Goal: Check status

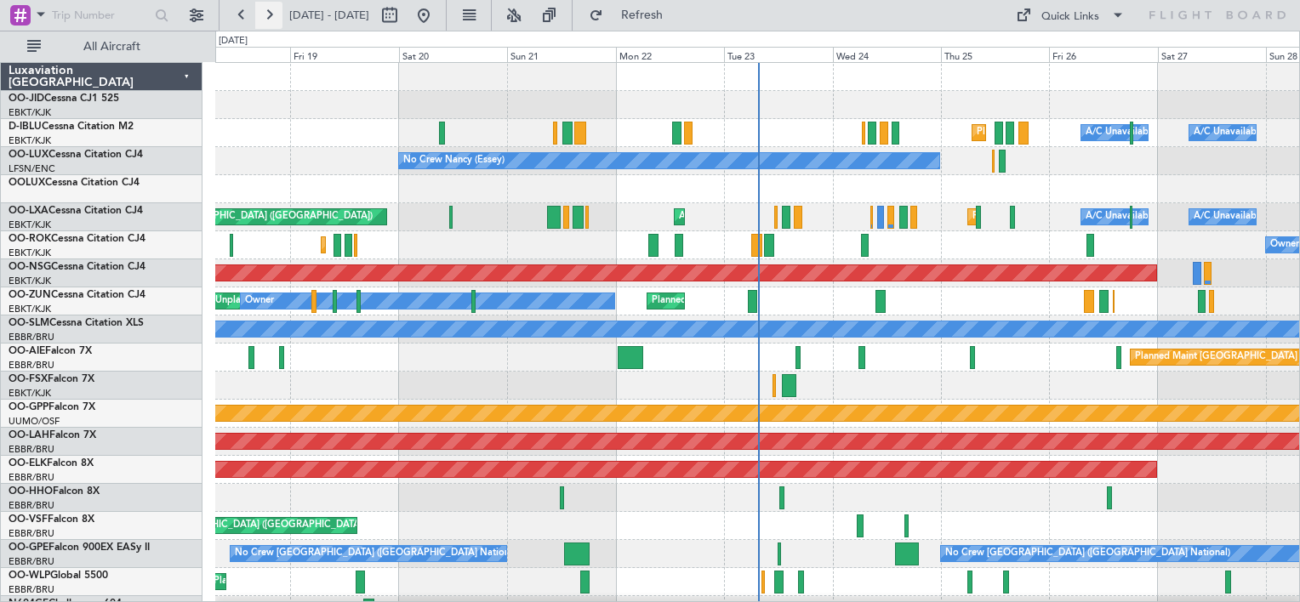
click at [263, 24] on button at bounding box center [268, 15] width 27 height 27
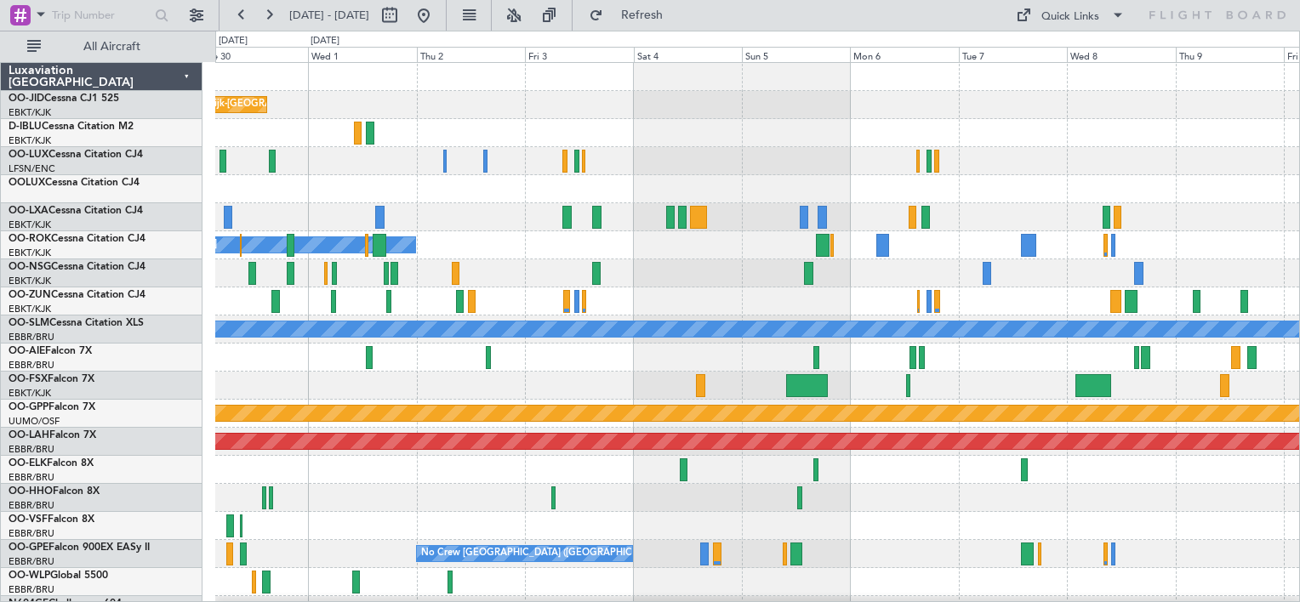
click at [695, 276] on div at bounding box center [757, 273] width 1084 height 28
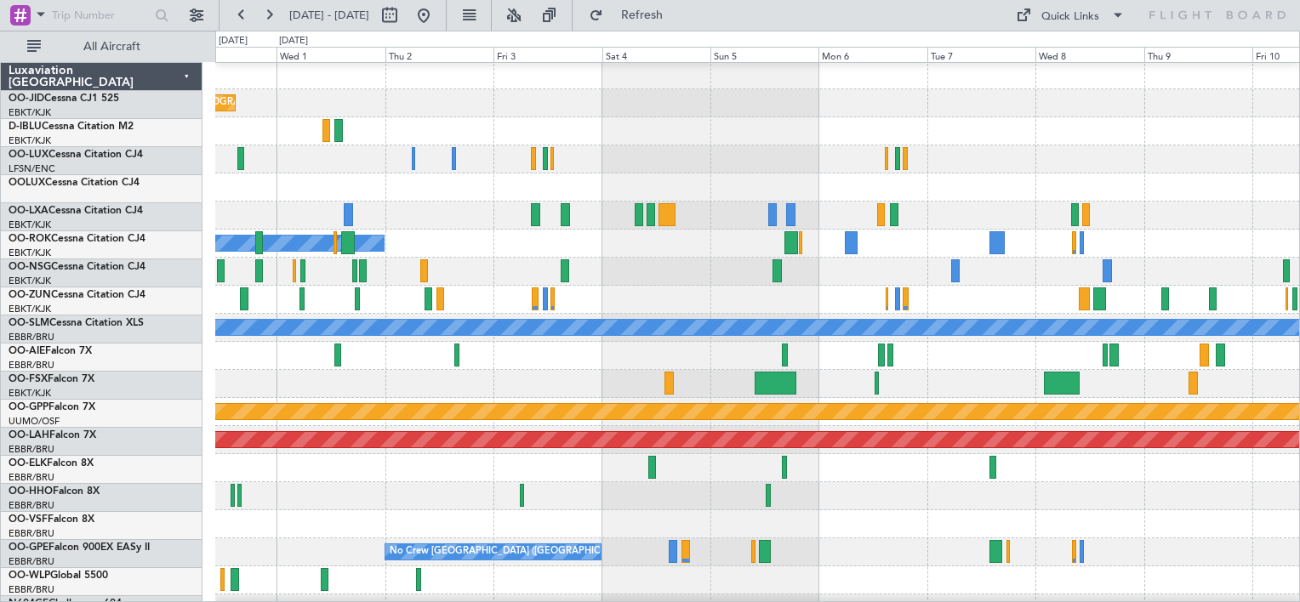
scroll to position [2, 0]
click at [258, 18] on button at bounding box center [268, 15] width 27 height 27
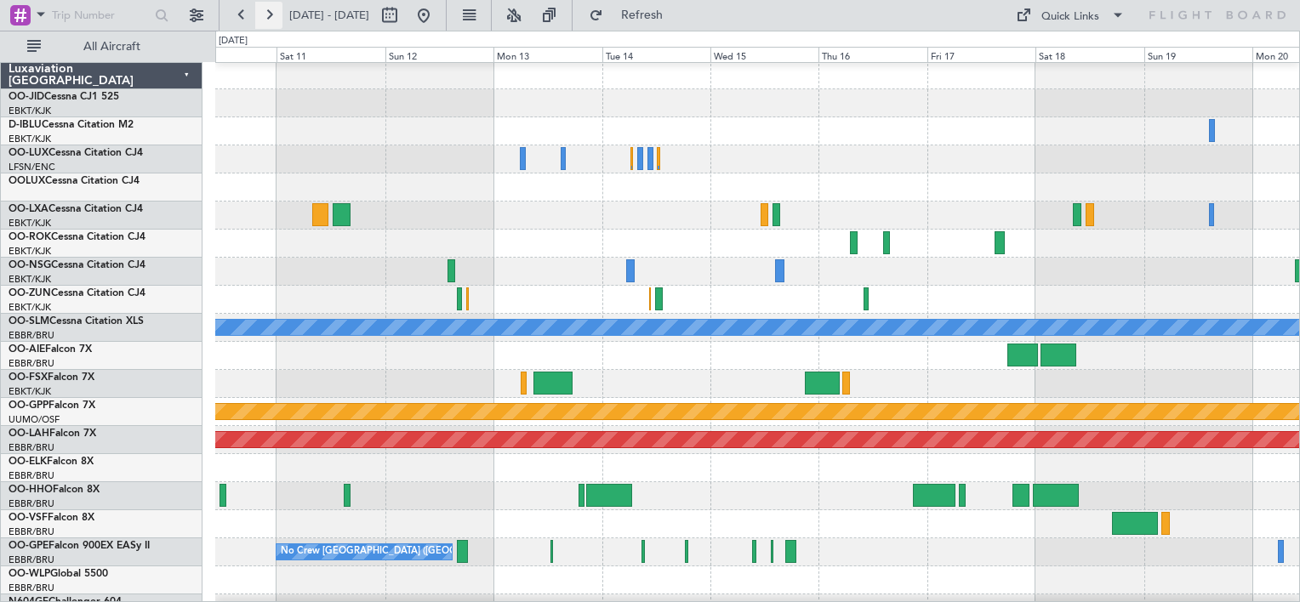
click at [266, 16] on button at bounding box center [268, 15] width 27 height 27
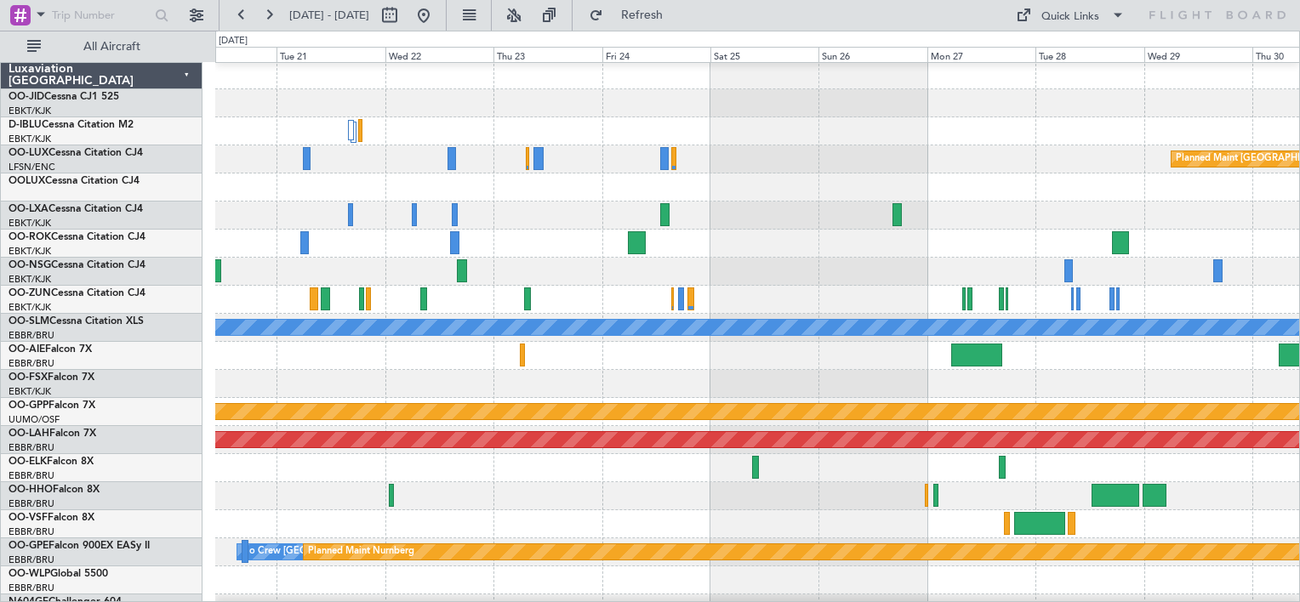
scroll to position [0, 0]
click at [1014, 396] on div "Planned Maint [GEOGRAPHIC_DATA] ([GEOGRAPHIC_DATA]) A/C Unavailable [GEOGRAPHIC…" at bounding box center [757, 341] width 1084 height 561
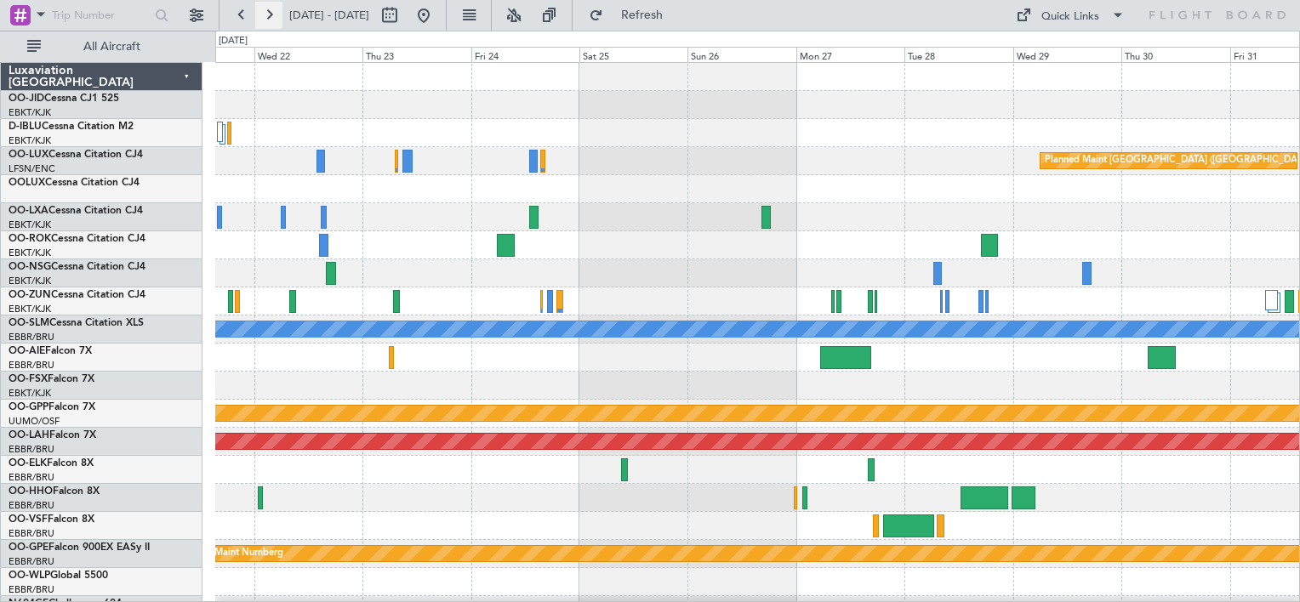
click at [271, 25] on button at bounding box center [268, 15] width 27 height 27
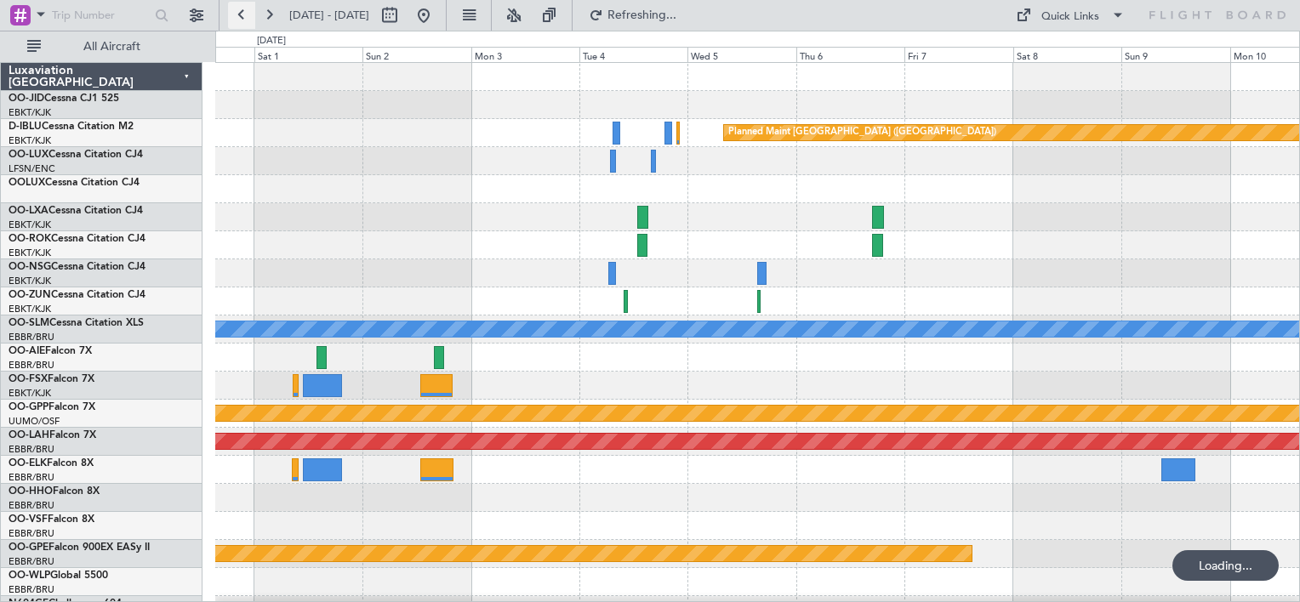
click at [231, 17] on button at bounding box center [241, 15] width 27 height 27
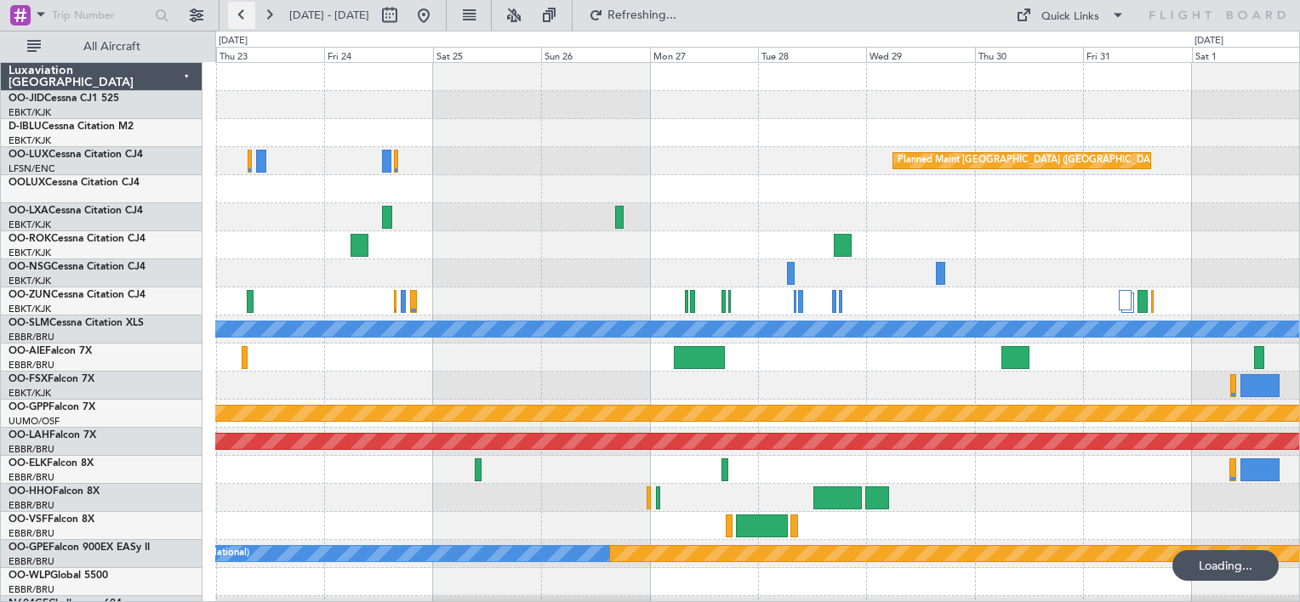
click at [231, 17] on button at bounding box center [241, 15] width 27 height 27
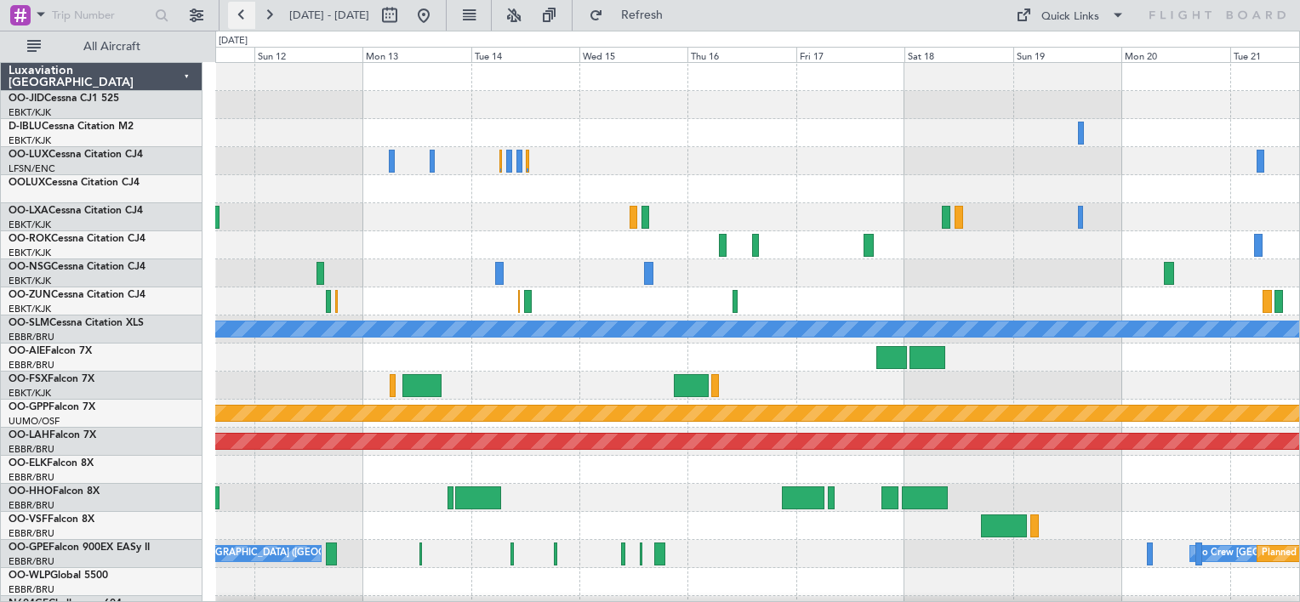
click at [231, 17] on button at bounding box center [241, 15] width 27 height 27
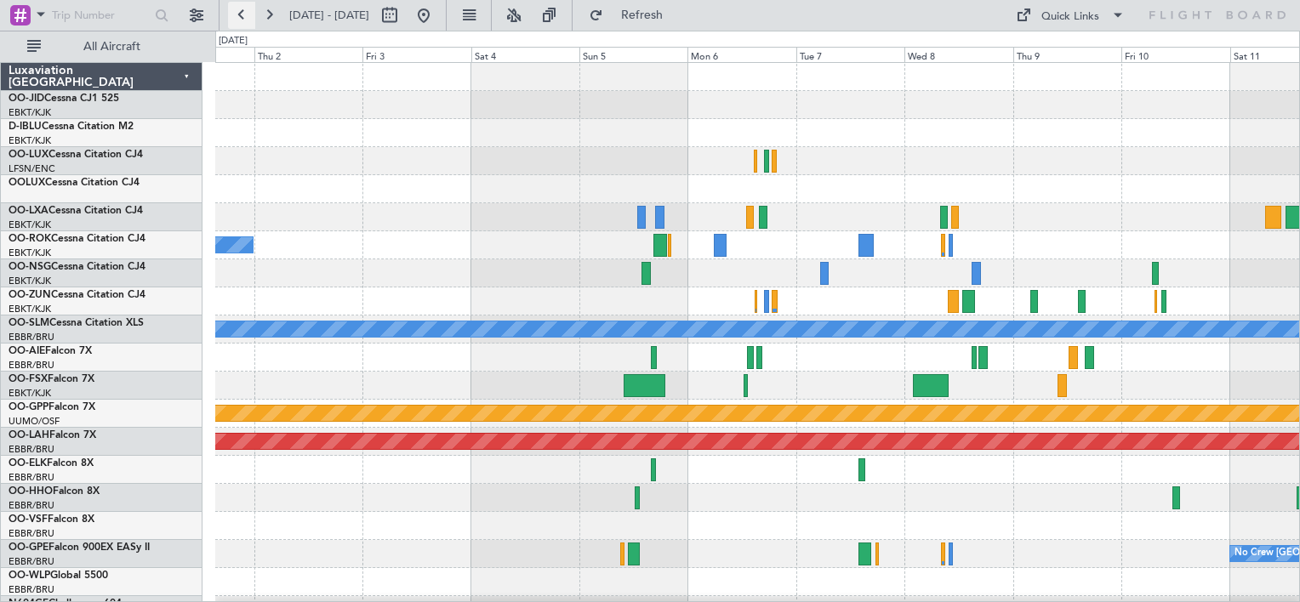
click at [231, 17] on button at bounding box center [241, 15] width 27 height 27
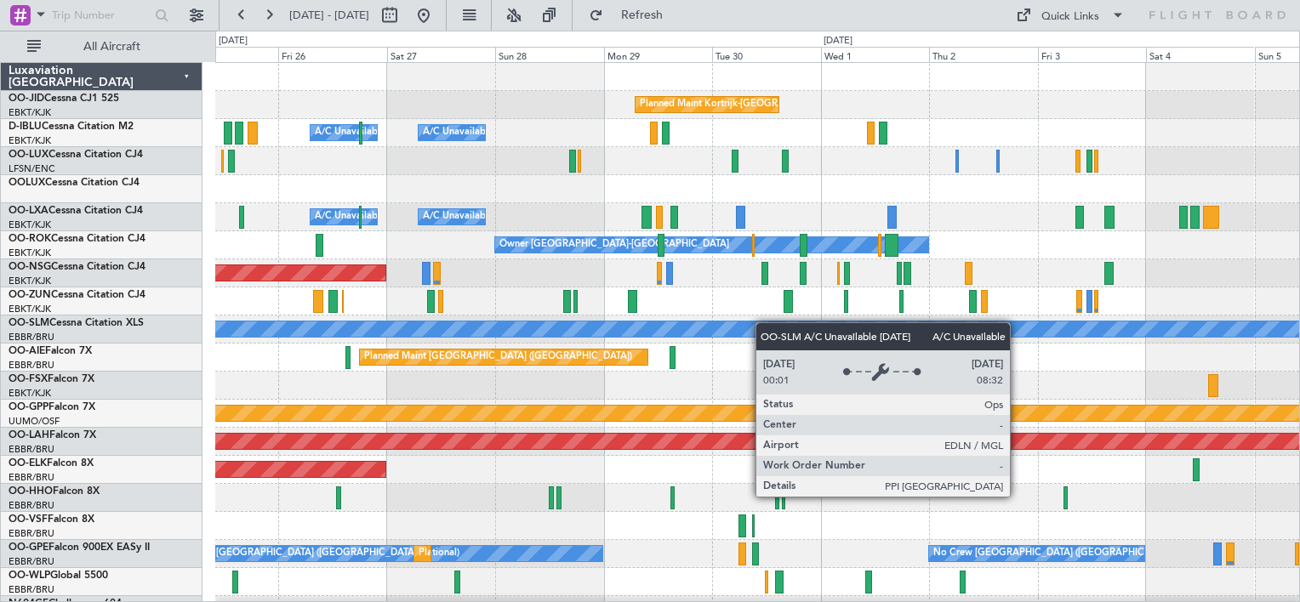
click at [723, 323] on div "Planned Maint Kortrijk-[GEOGRAPHIC_DATA] A/C Unavailable [GEOGRAPHIC_DATA] ([GE…" at bounding box center [757, 343] width 1084 height 561
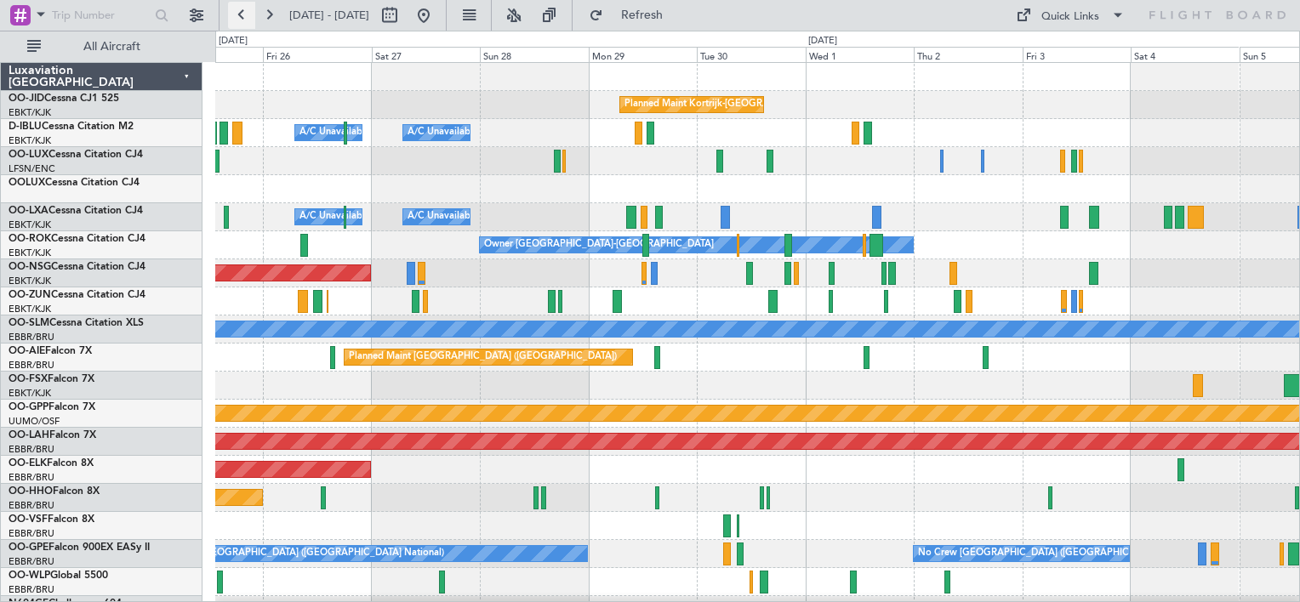
click at [242, 20] on button at bounding box center [241, 15] width 27 height 27
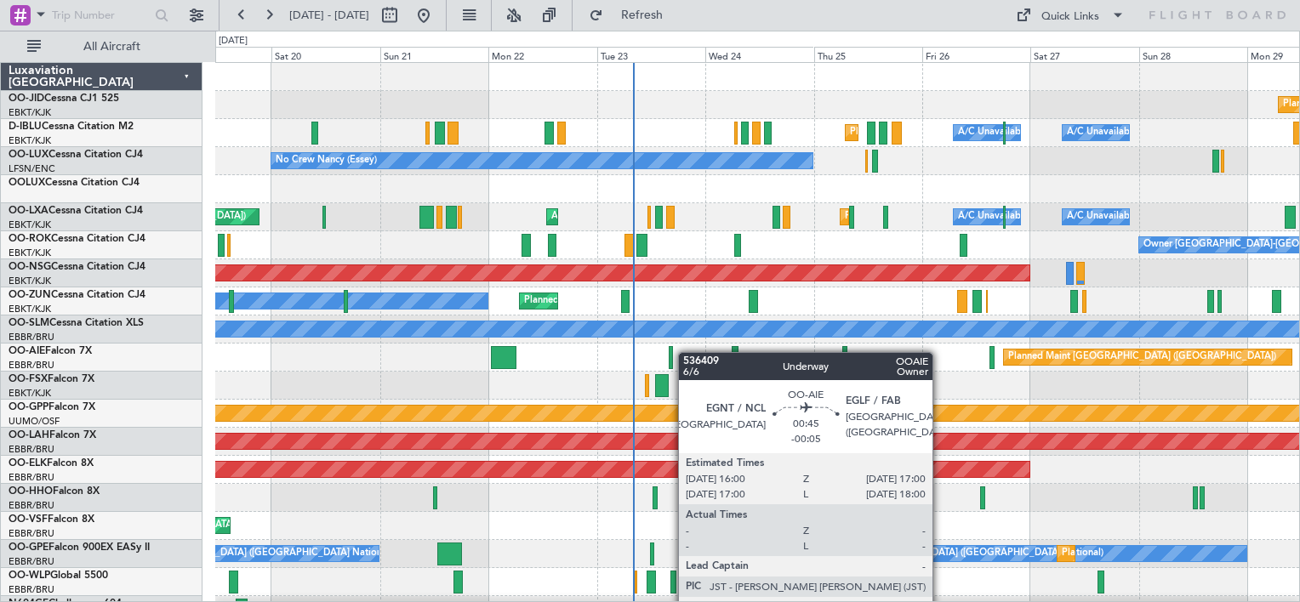
click at [666, 354] on div "Planned Maint Kortrijk-[GEOGRAPHIC_DATA] [GEOGRAPHIC_DATA] ([GEOGRAPHIC_DATA]) …" at bounding box center [757, 343] width 1084 height 561
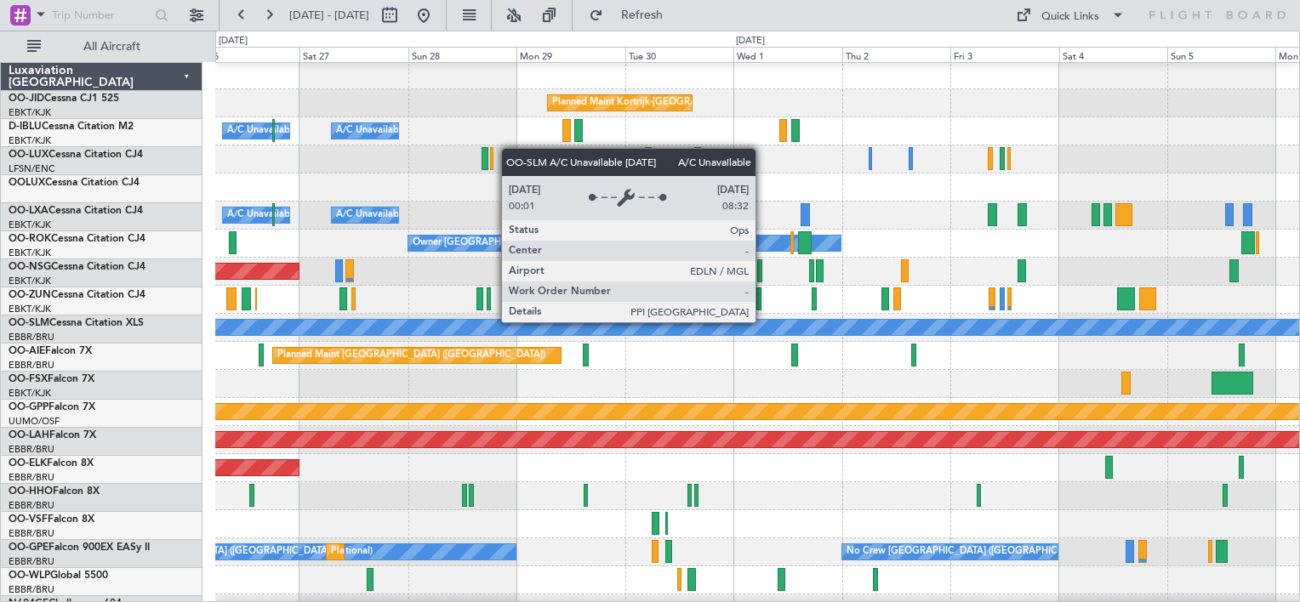
scroll to position [2, 0]
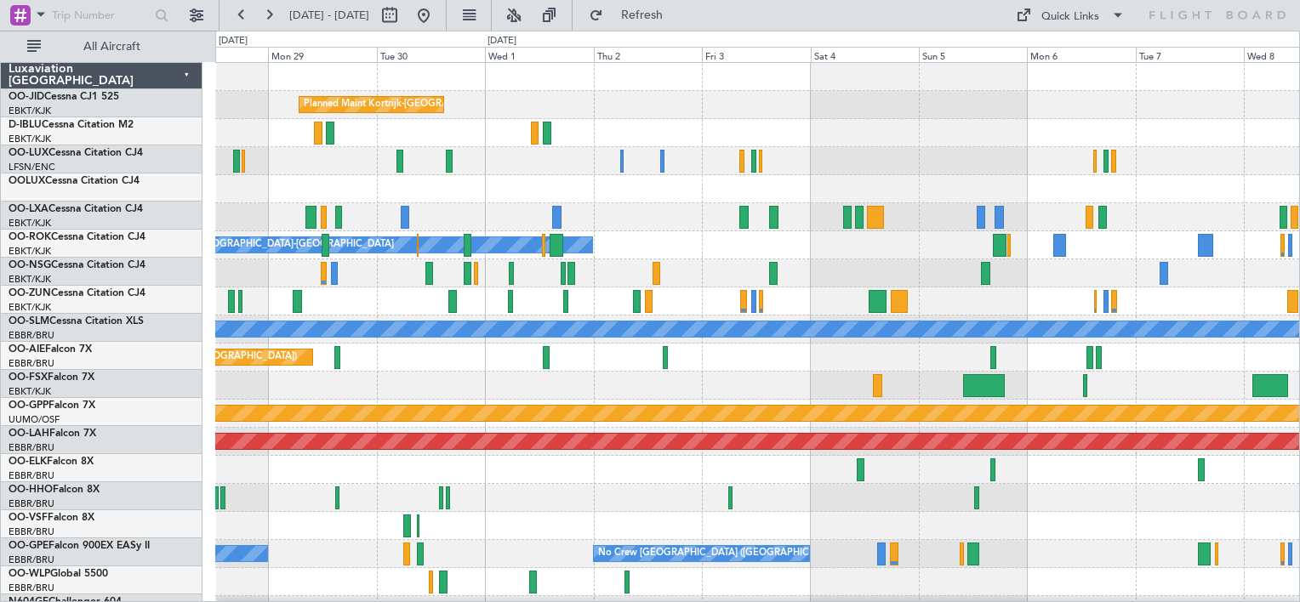
click at [635, 243] on div "Owner [GEOGRAPHIC_DATA]-[GEOGRAPHIC_DATA]" at bounding box center [757, 245] width 1084 height 28
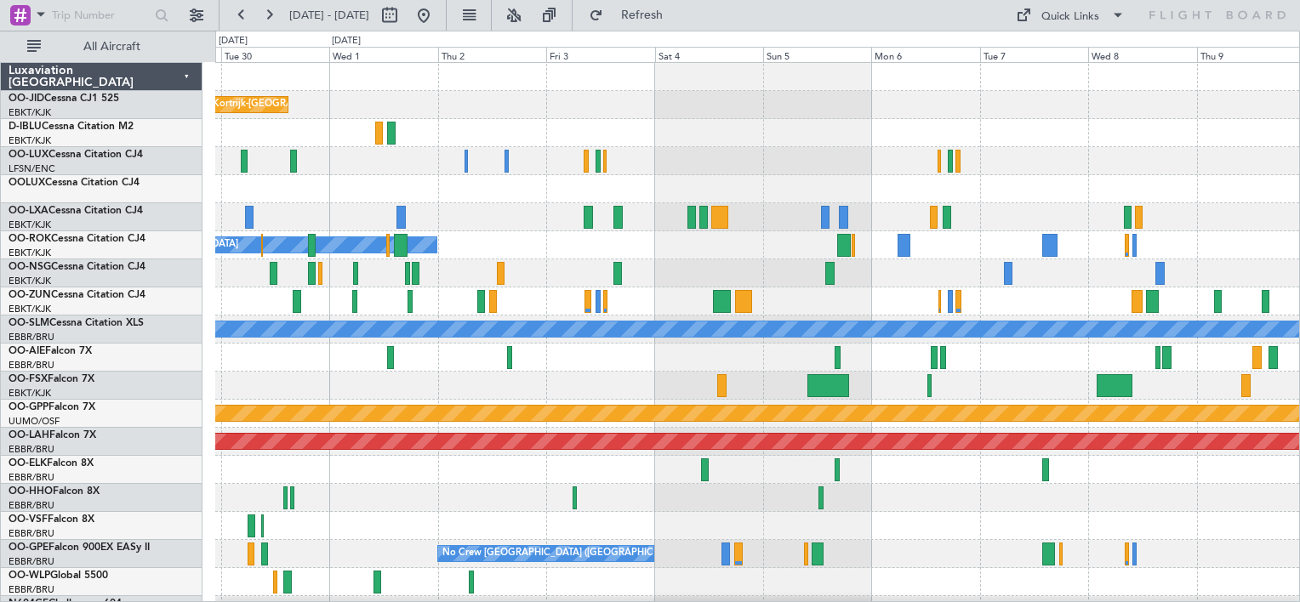
click at [922, 282] on div at bounding box center [757, 273] width 1084 height 28
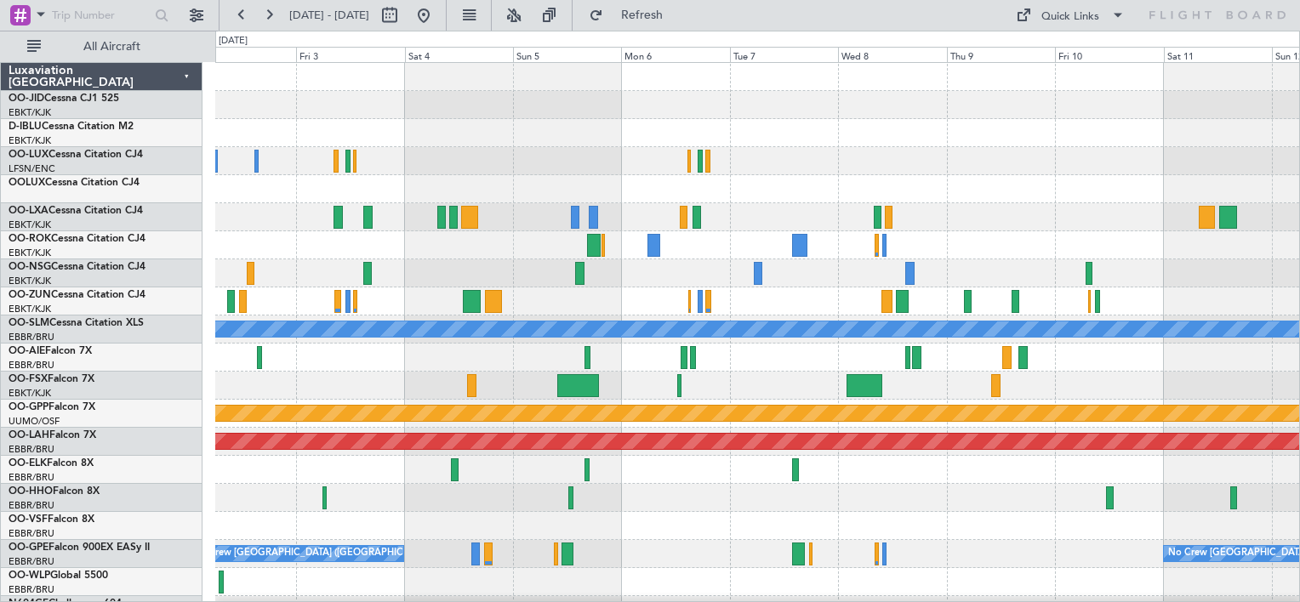
click at [789, 306] on div at bounding box center [757, 302] width 1084 height 28
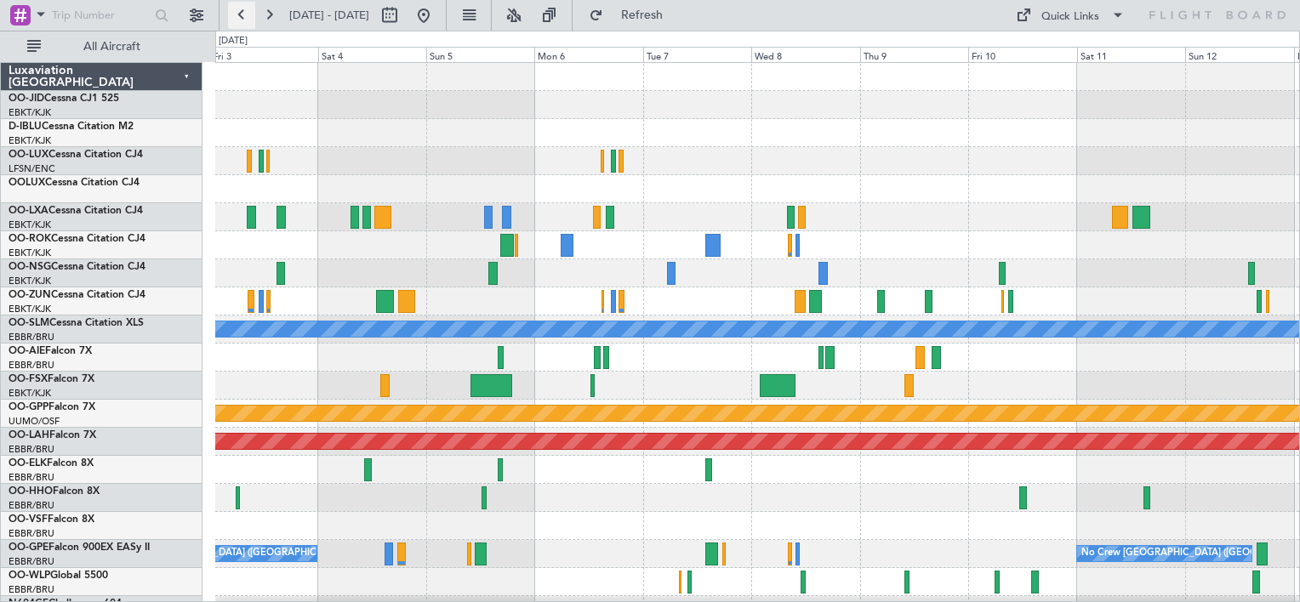
click at [241, 14] on button at bounding box center [241, 15] width 27 height 27
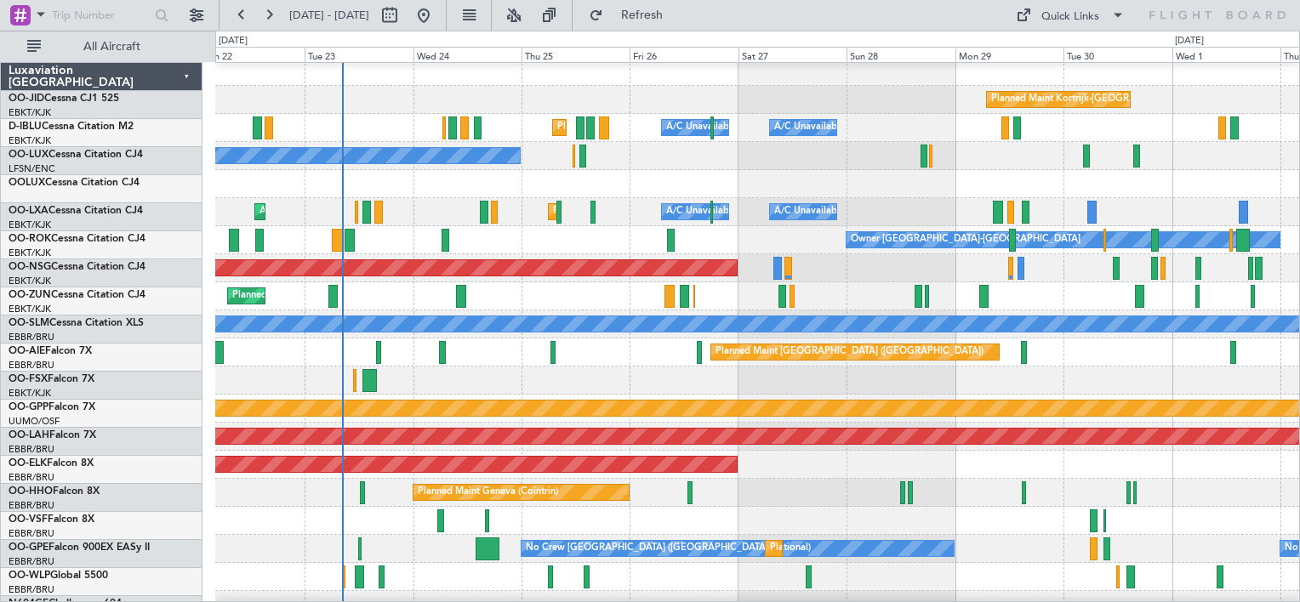
click at [678, 162] on div "No Crew Nancy (Essey)" at bounding box center [757, 156] width 1084 height 28
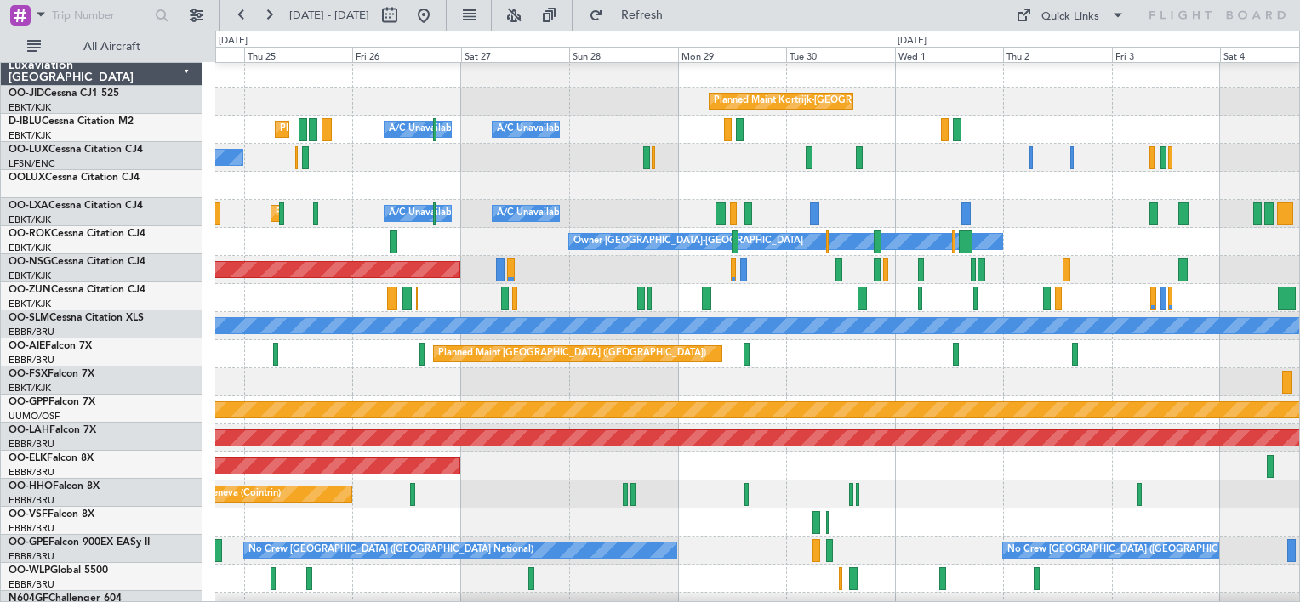
click at [407, 368] on div at bounding box center [757, 382] width 1084 height 28
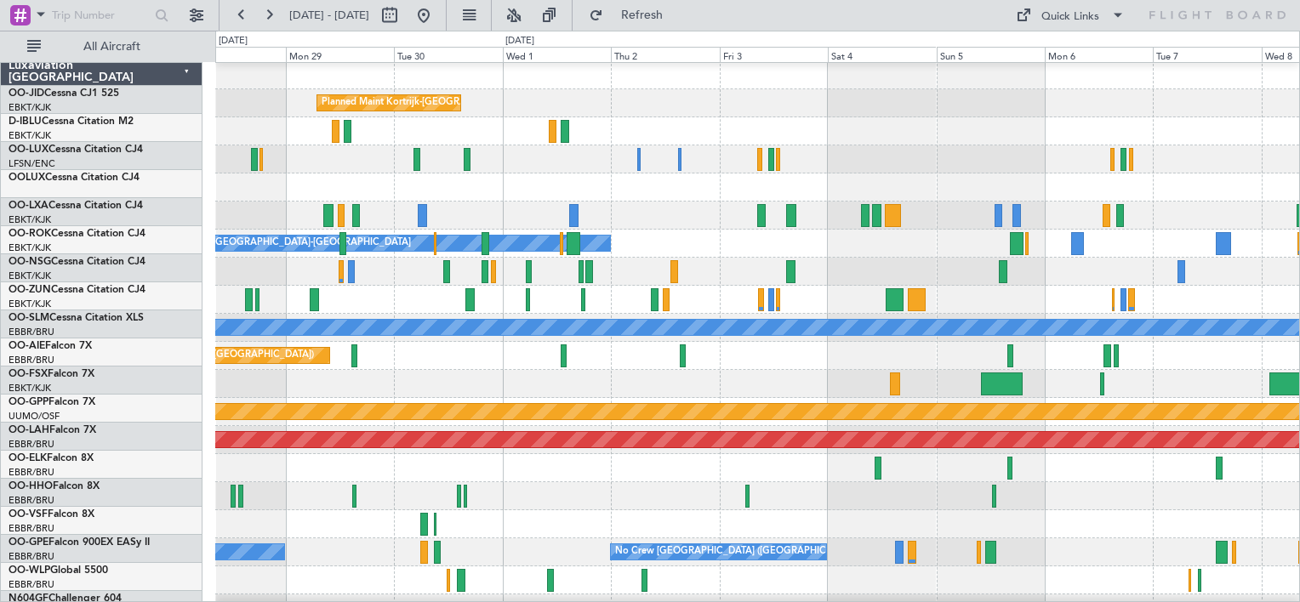
scroll to position [1, 0]
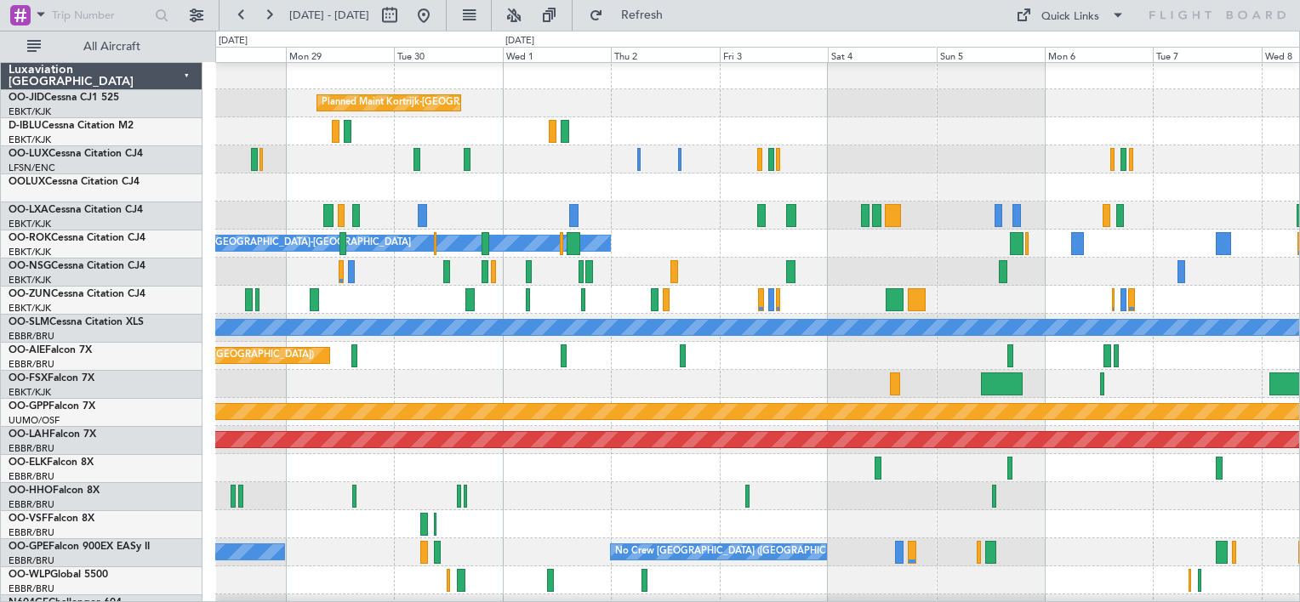
click at [390, 385] on div at bounding box center [757, 384] width 1084 height 28
click at [249, 14] on button at bounding box center [241, 15] width 27 height 27
